Goal: Browse casually

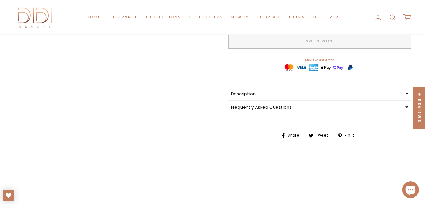
drag, startPoint x: 194, startPoint y: 168, endPoint x: 80, endPoint y: 144, distance: 116.6
click at [77, 149] on div "Close (esc) Close (esc) Close (esc) Close (esc) Close (esc) Close (esc) Close (…" at bounding box center [111, 104] width 195 height 294
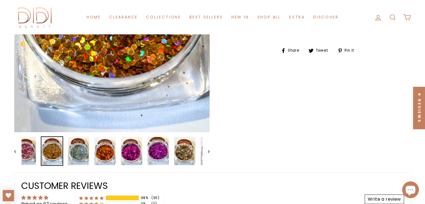
scroll to position [223, 0]
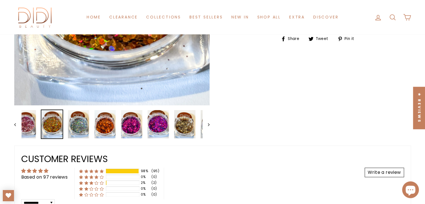
click at [208, 125] on icon "Next" at bounding box center [209, 124] width 2 height 3
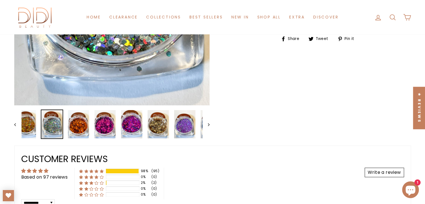
click at [208, 125] on icon "Next" at bounding box center [209, 124] width 2 height 3
click at [208, 124] on icon "Next" at bounding box center [209, 124] width 2 height 3
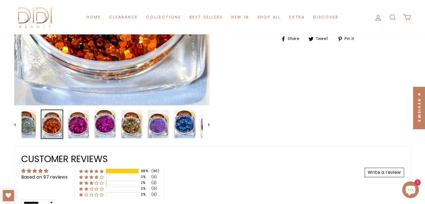
click at [208, 124] on icon "Next" at bounding box center [209, 124] width 2 height 3
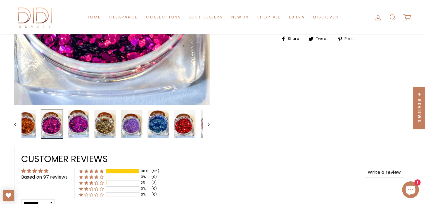
click at [208, 124] on icon "Next" at bounding box center [209, 124] width 2 height 3
